Goal: Transaction & Acquisition: Purchase product/service

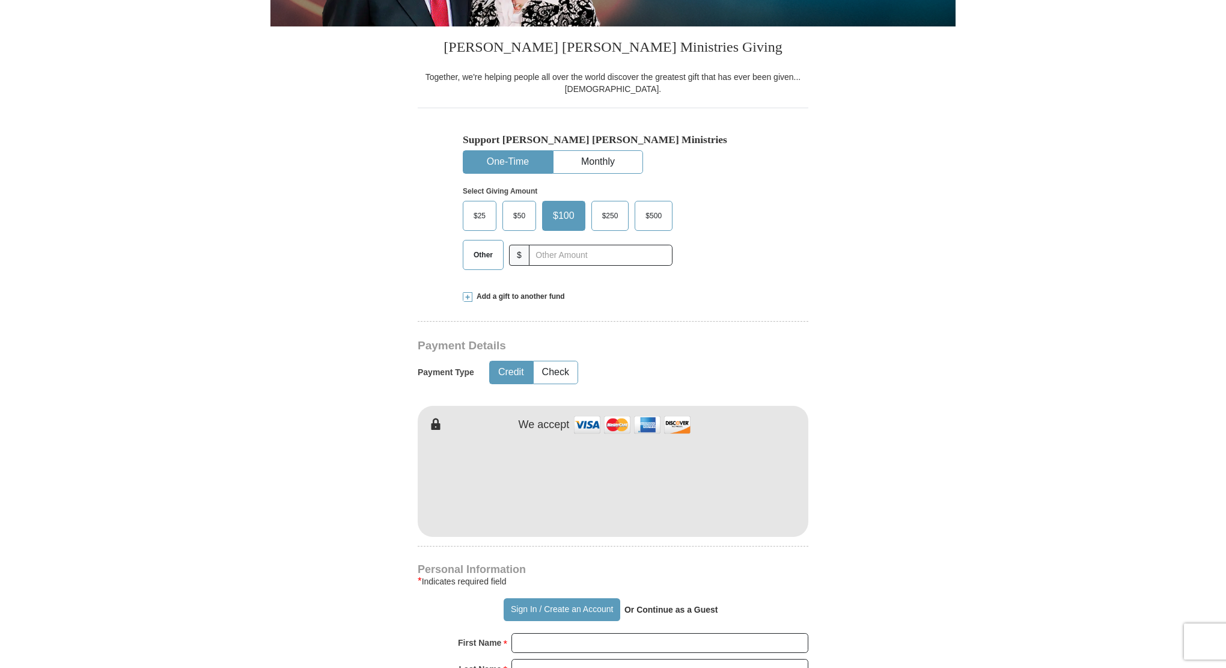
scroll to position [300, 0]
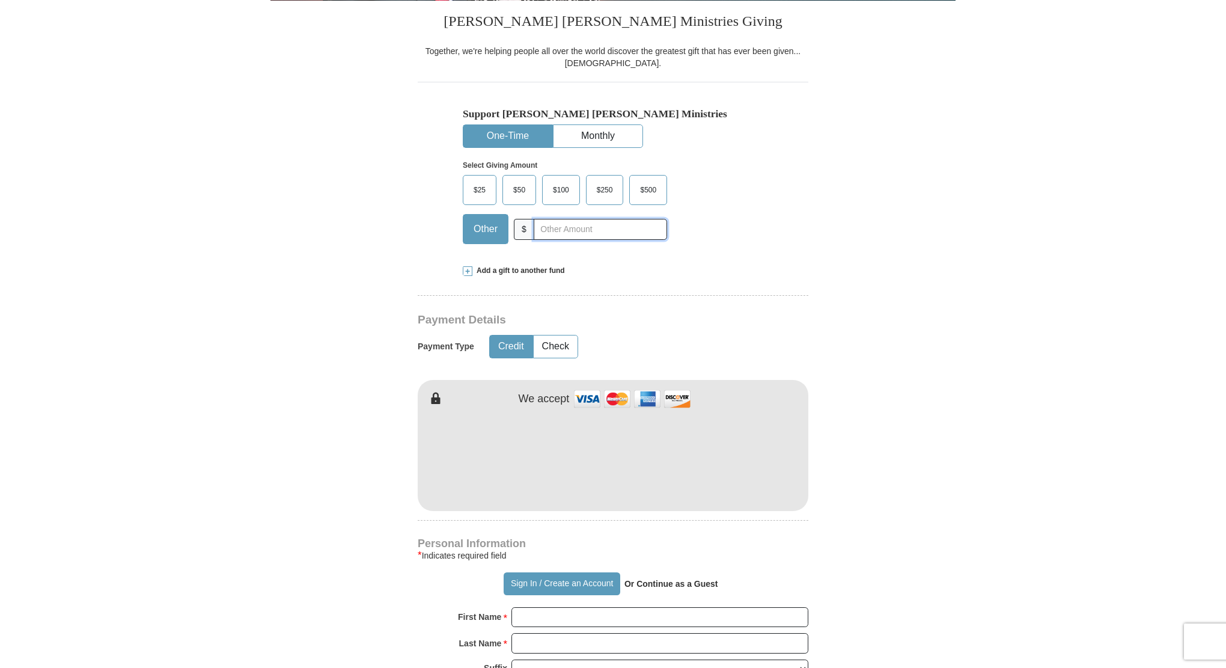
click at [552, 235] on input "text" at bounding box center [600, 229] width 133 height 21
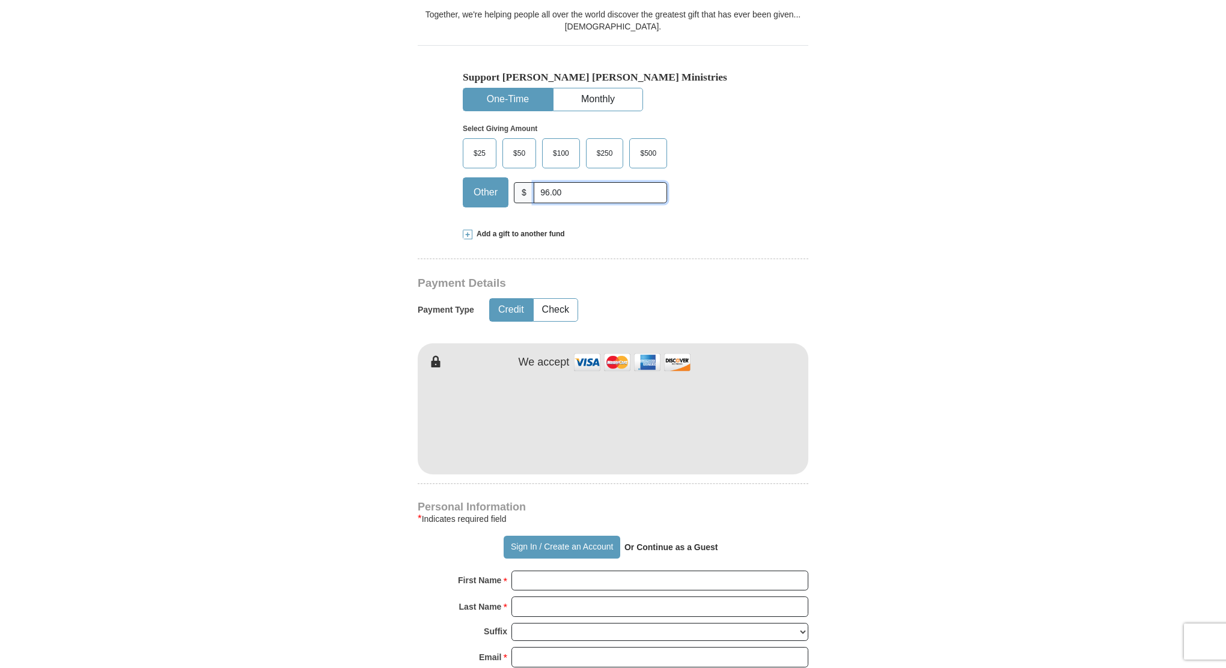
scroll to position [421, 0]
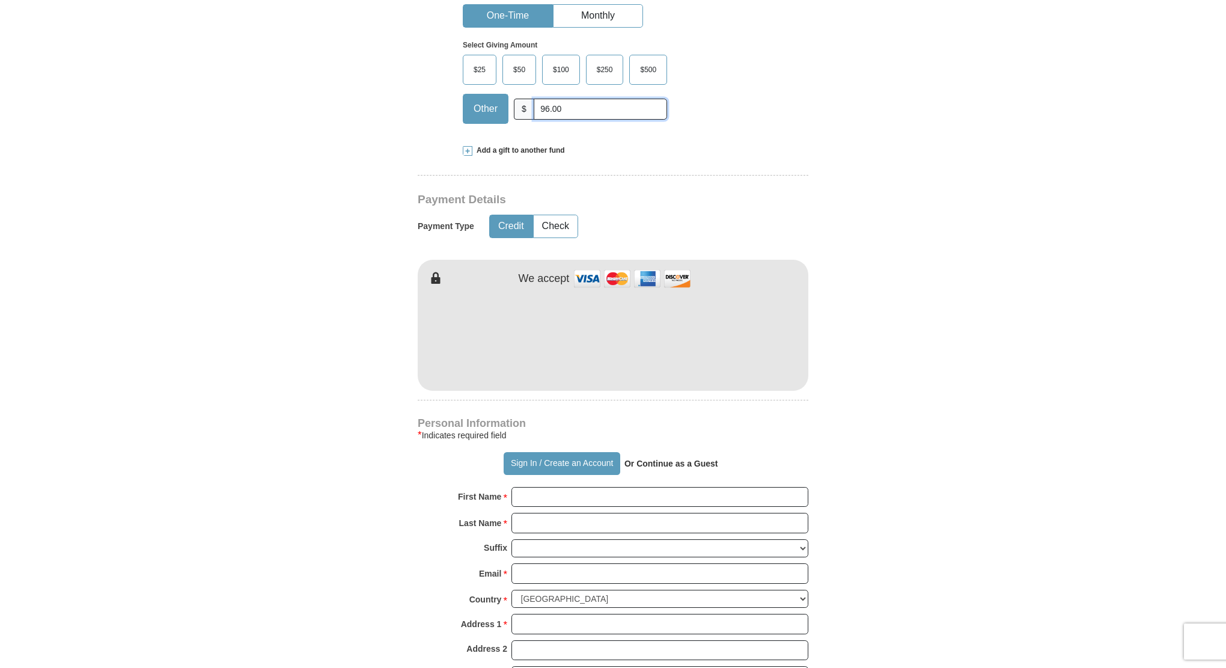
type input "96.00"
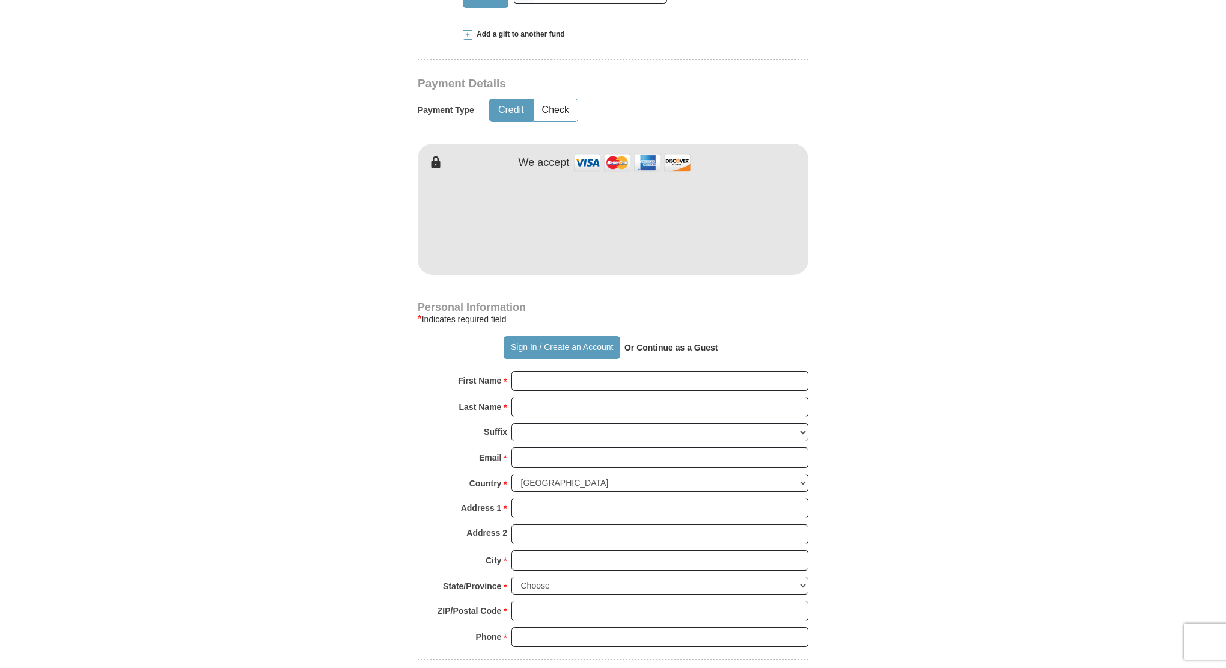
scroll to position [721, 0]
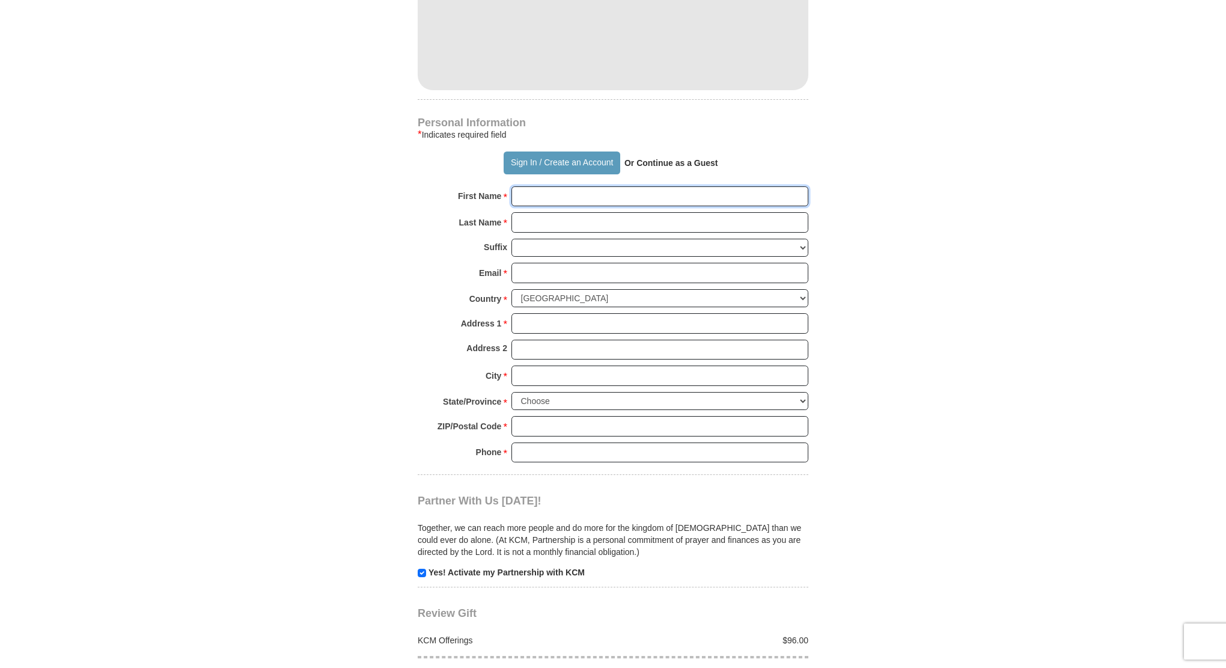
drag, startPoint x: 533, startPoint y: 194, endPoint x: 547, endPoint y: 204, distance: 17.2
click at [533, 194] on input "First Name *" at bounding box center [659, 196] width 297 height 20
type input "[PERSON_NAME]"
click at [548, 224] on input "Last Name *" at bounding box center [659, 222] width 297 height 20
click at [549, 272] on input "Email *" at bounding box center [659, 273] width 297 height 20
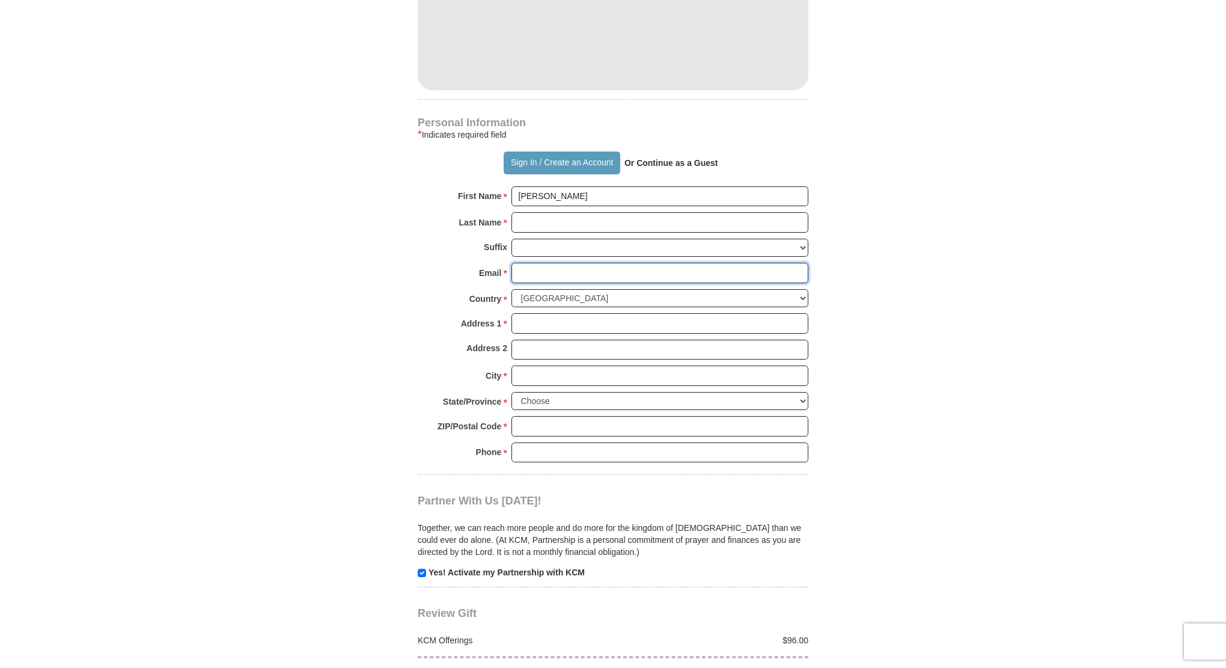
type input "[EMAIL_ADDRESS][DOMAIN_NAME]"
click at [562, 319] on input "Address 1 *" at bounding box center [659, 323] width 297 height 20
type input "[STREET_ADDRESS]"
drag, startPoint x: 552, startPoint y: 374, endPoint x: 568, endPoint y: 381, distance: 17.0
click at [552, 374] on input "City *" at bounding box center [659, 375] width 297 height 20
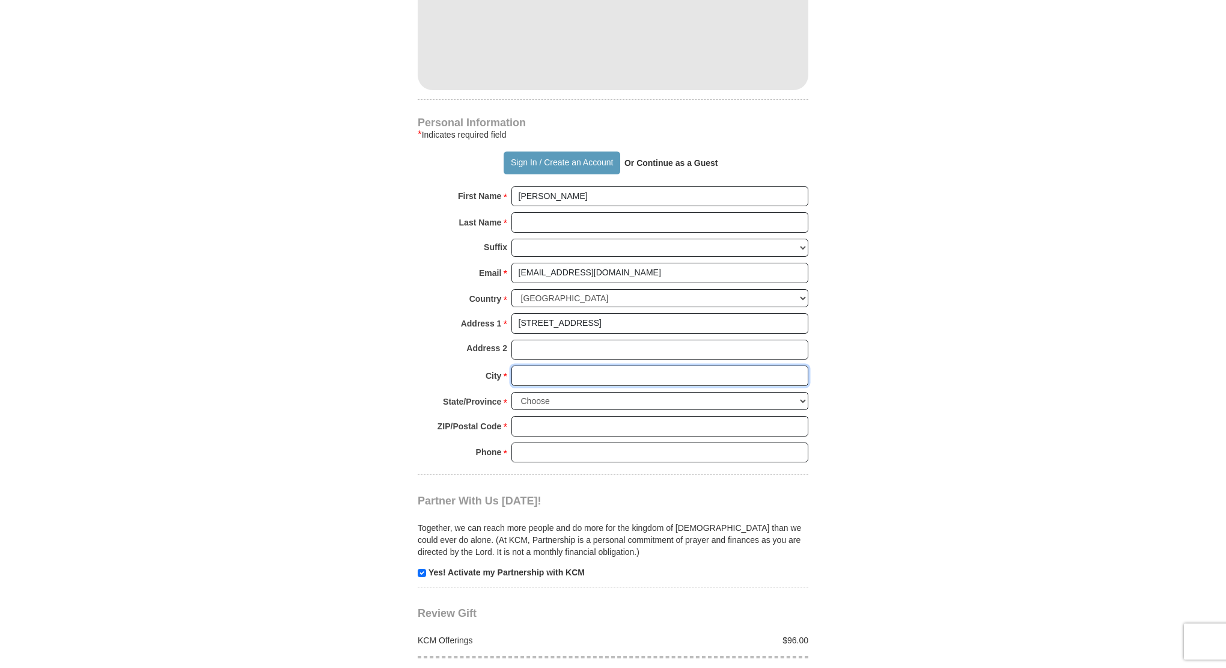
type input "Broken Arrow"
click at [565, 395] on select "Choose [US_STATE] [US_STATE] [US_STATE] [US_STATE] [US_STATE] Armed Forces Amer…" at bounding box center [659, 401] width 297 height 19
select select "OK"
click at [511, 392] on select "Choose [US_STATE] [US_STATE] [US_STATE] [US_STATE] [US_STATE] Armed Forces Amer…" at bounding box center [659, 401] width 297 height 19
click at [545, 423] on input "ZIP/Postal Code *" at bounding box center [659, 426] width 297 height 20
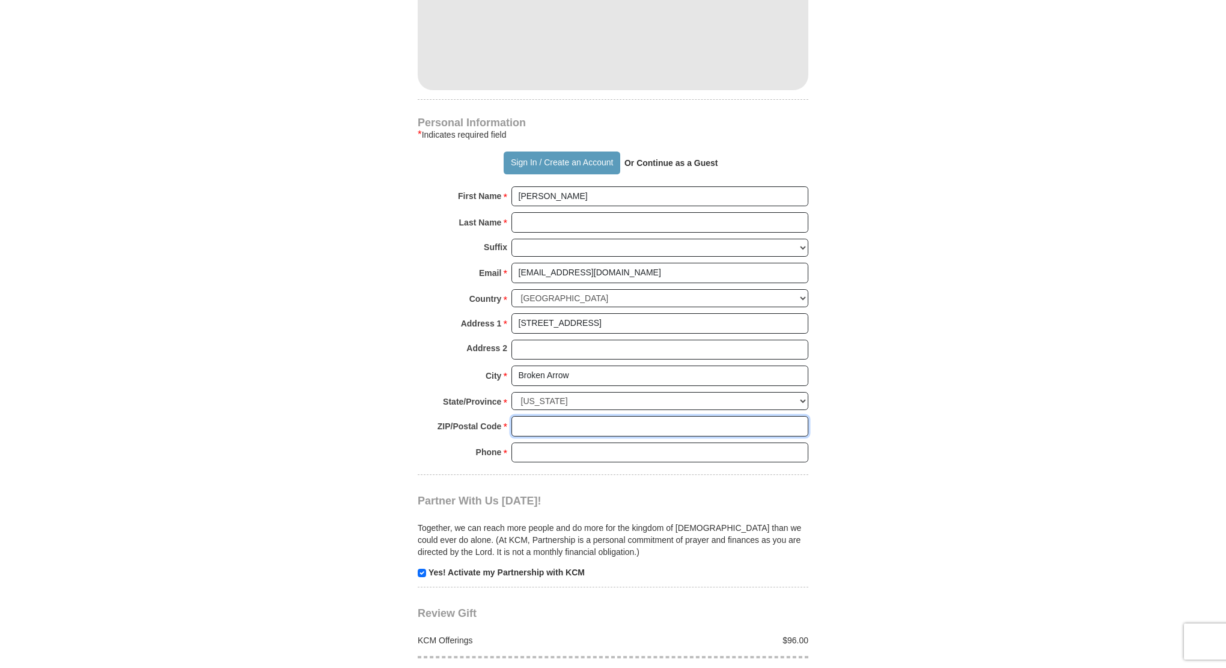
type input "74014"
click at [559, 451] on input "Phone * *" at bounding box center [659, 452] width 297 height 20
type input "[PHONE_NUMBER]"
click at [421, 569] on input "checkbox" at bounding box center [422, 573] width 8 height 8
checkbox input "false"
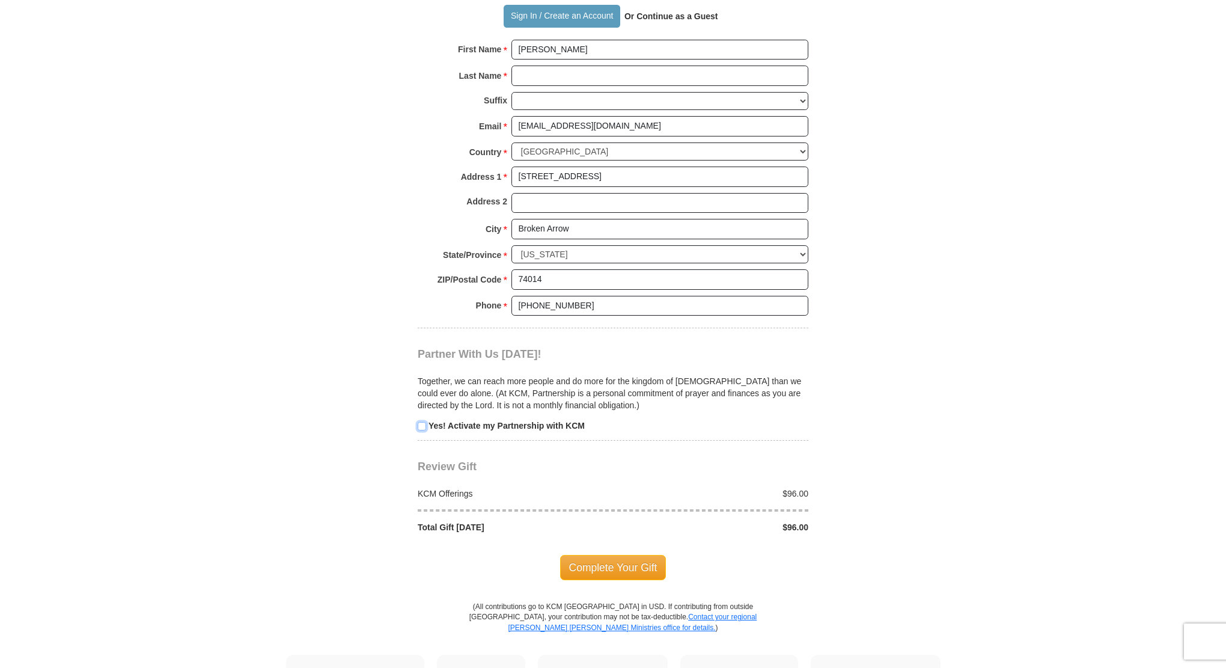
scroll to position [962, 0]
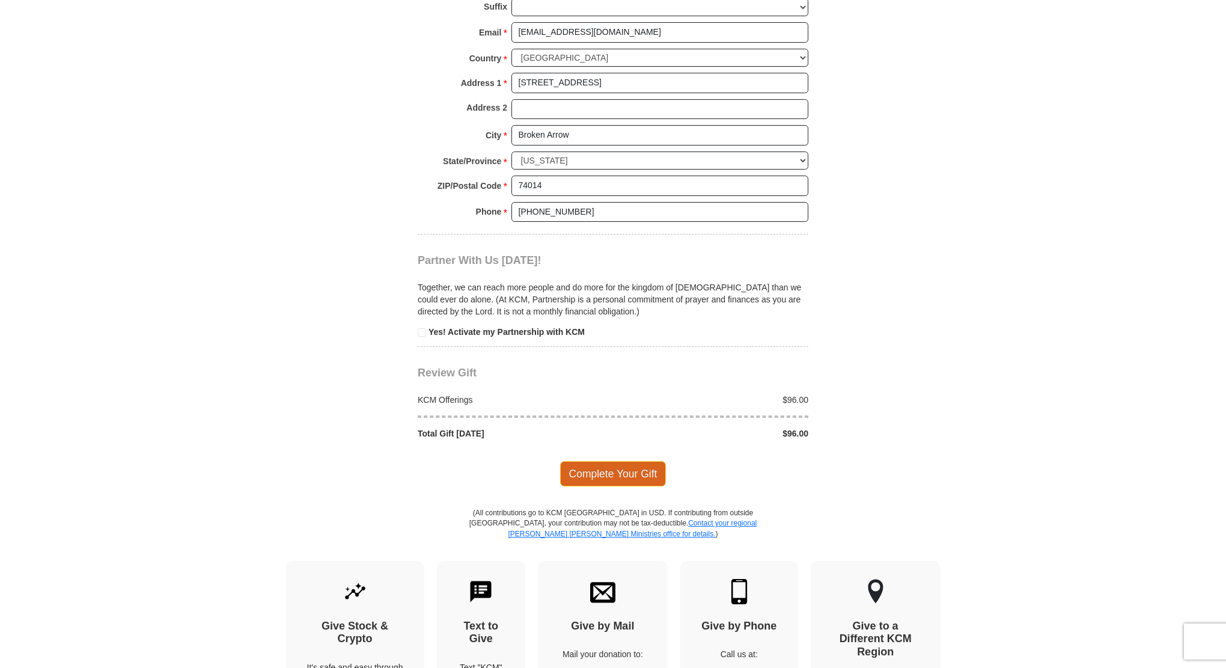
click at [579, 463] on span "Complete Your Gift" at bounding box center [613, 473] width 106 height 25
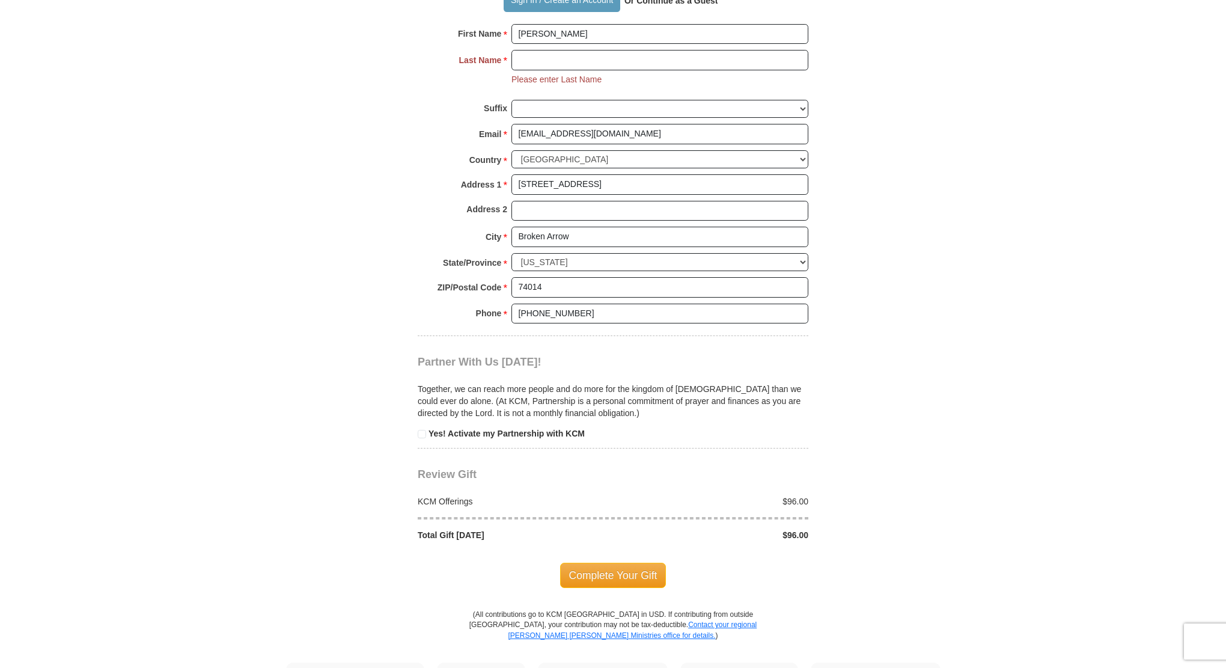
scroll to position [742, 0]
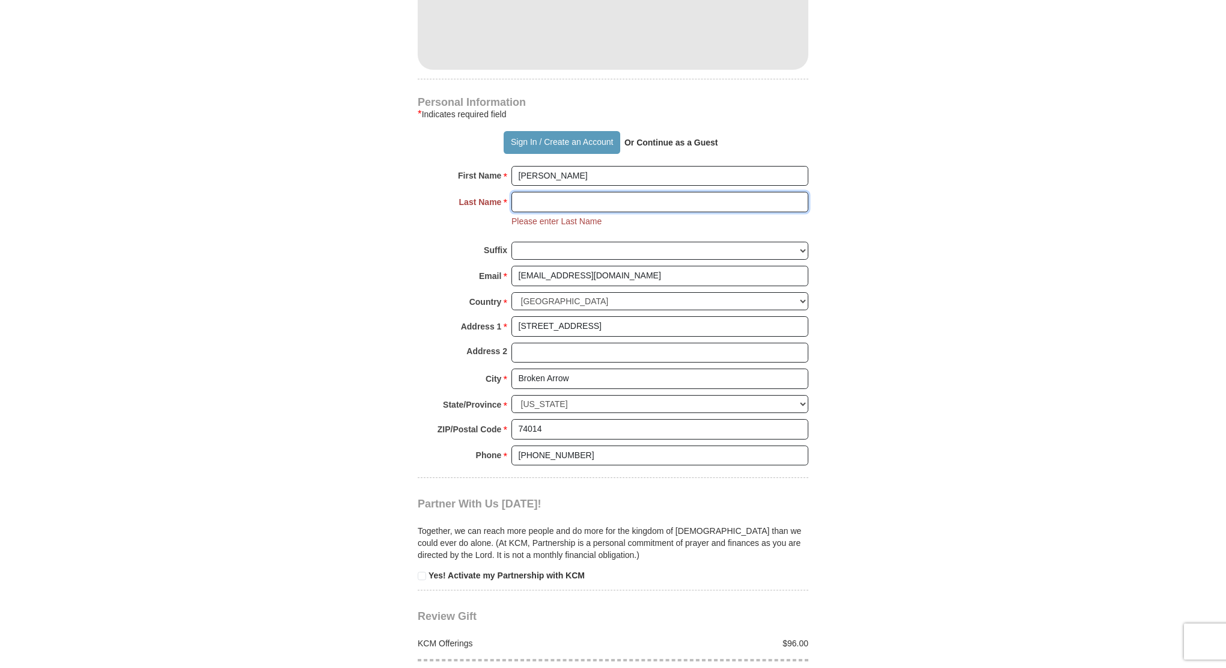
click at [619, 195] on input "Last Name *" at bounding box center [659, 202] width 297 height 20
type input "[PERSON_NAME]"
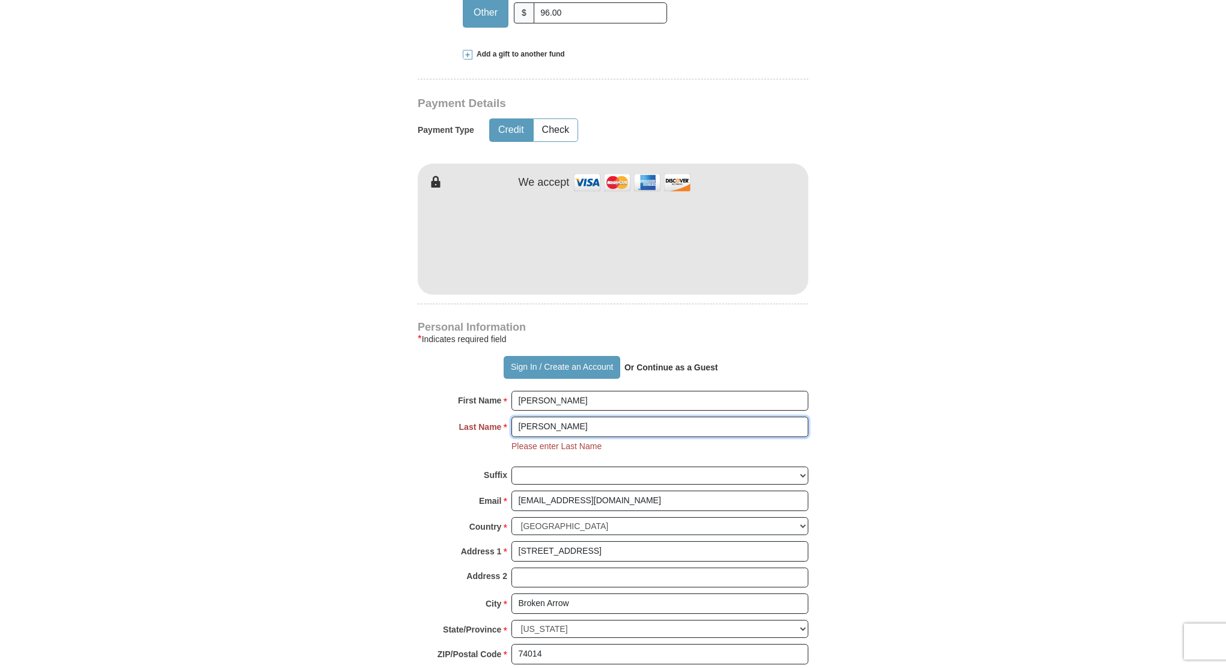
scroll to position [922, 0]
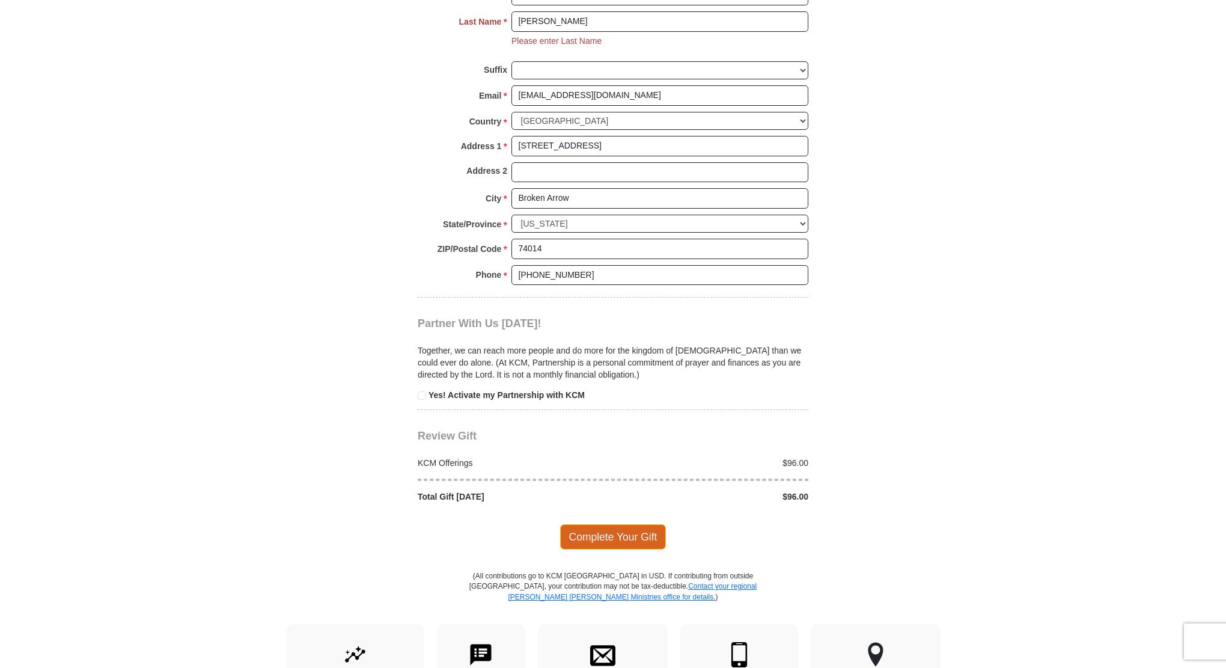
click at [615, 533] on span "Complete Your Gift" at bounding box center [613, 536] width 106 height 25
